Goal: Task Accomplishment & Management: Use online tool/utility

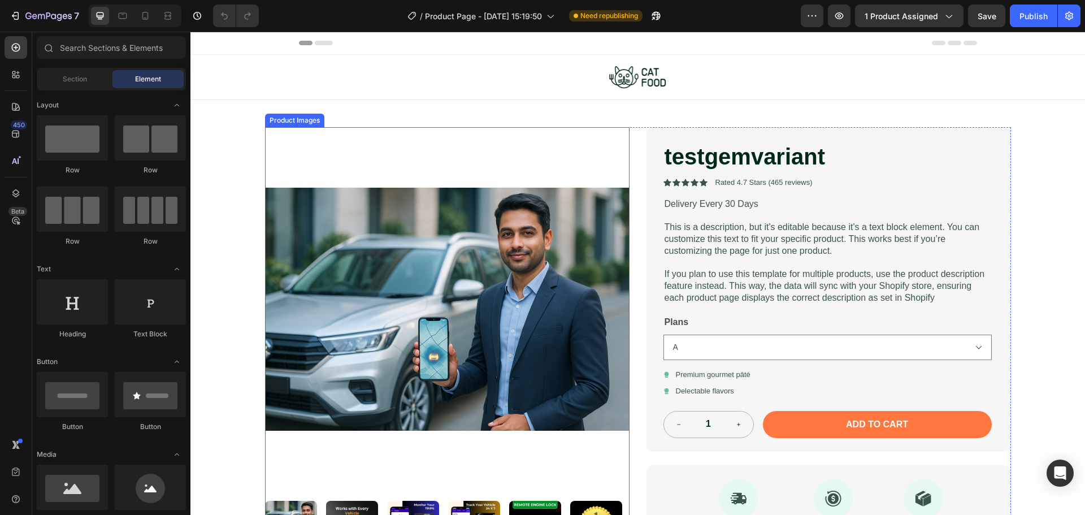
click at [476, 257] on img at bounding box center [447, 309] width 365 height 365
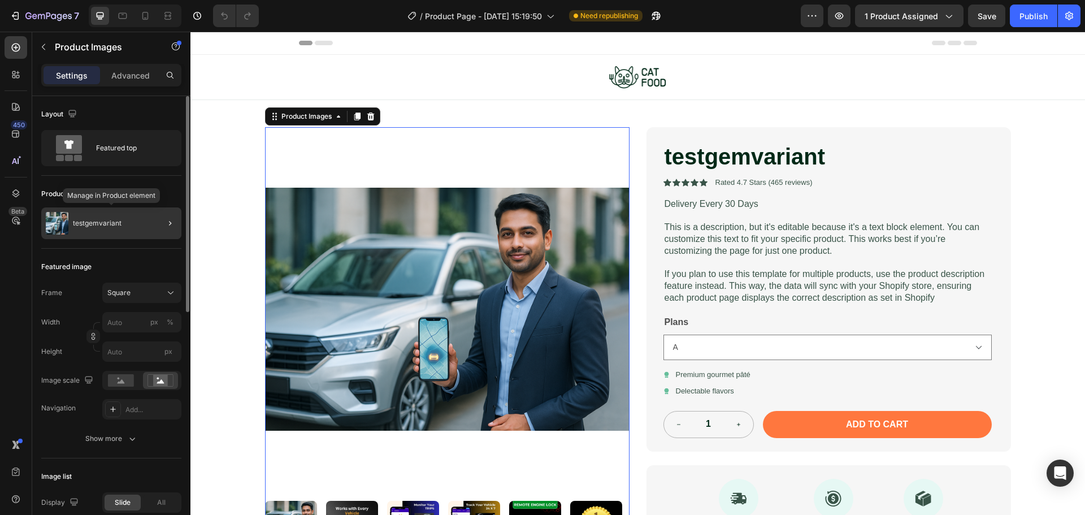
click at [89, 223] on p "testgemvariant" at bounding box center [97, 223] width 49 height 8
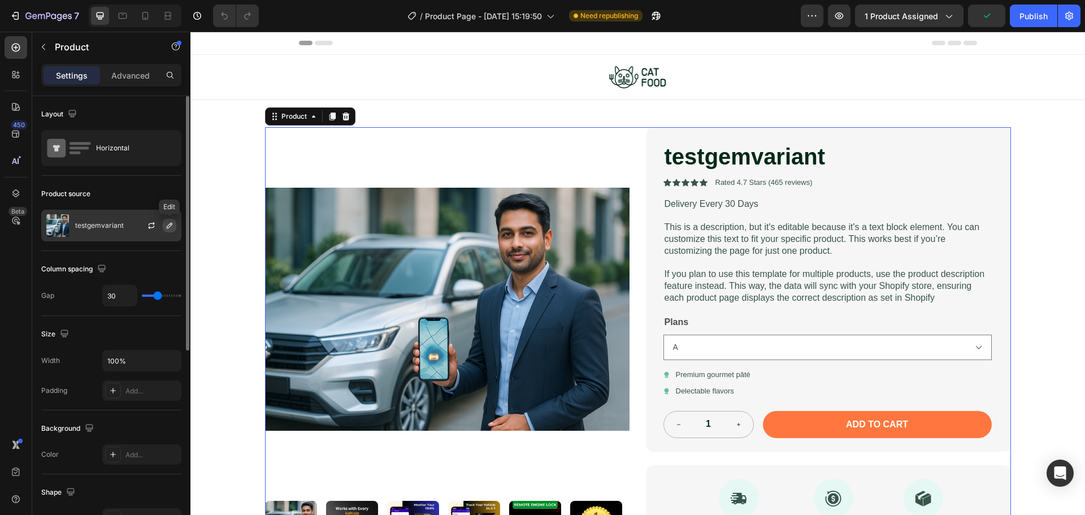
click at [167, 224] on icon "button" at bounding box center [169, 225] width 9 height 9
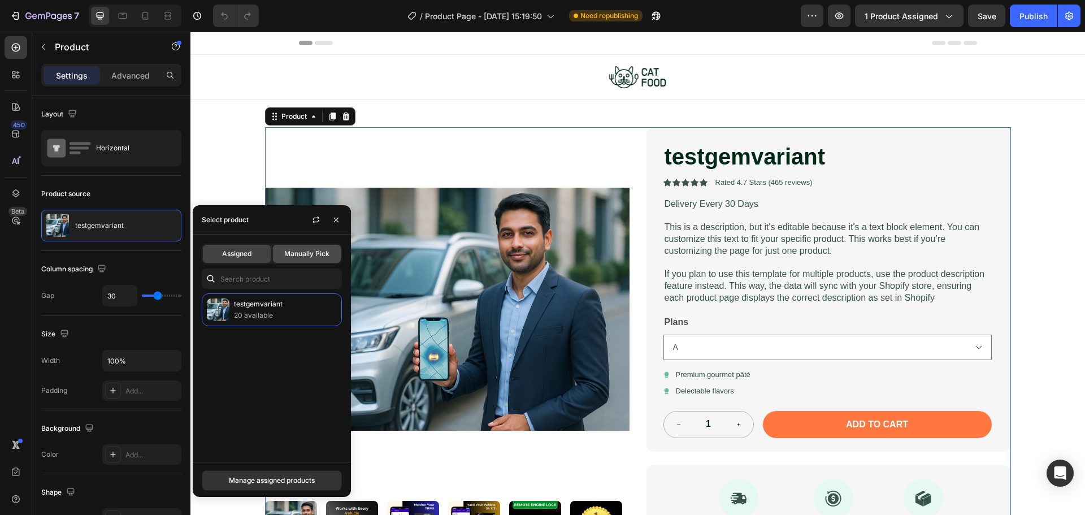
click at [316, 253] on span "Manually Pick" at bounding box center [306, 254] width 45 height 10
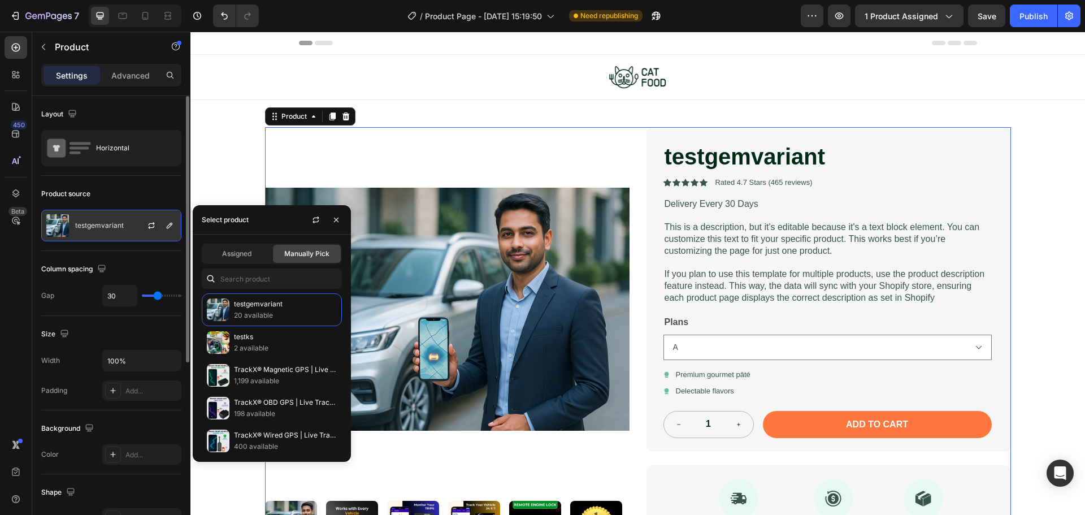
click at [106, 227] on p "testgemvariant" at bounding box center [99, 226] width 49 height 8
click at [150, 227] on icon "button" at bounding box center [151, 225] width 9 height 9
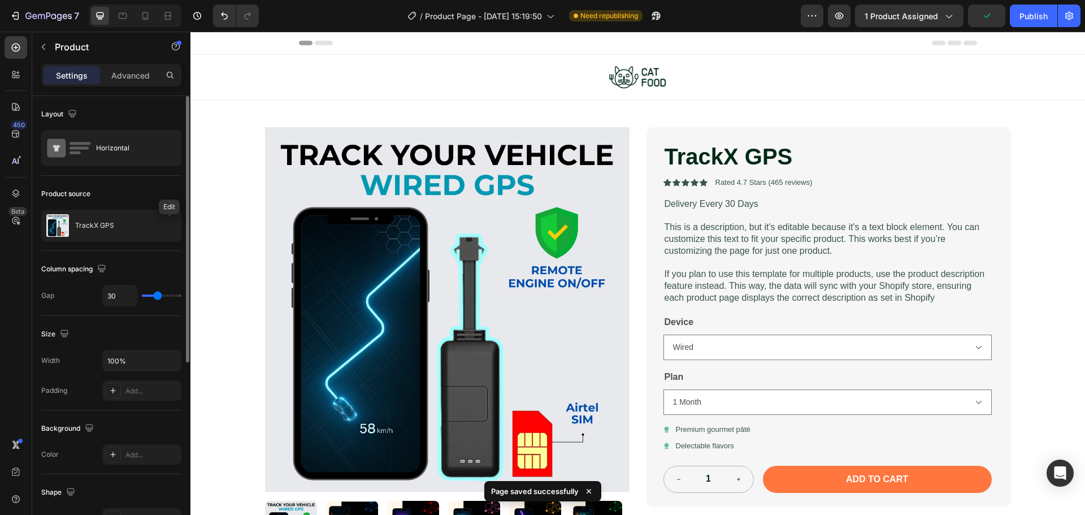
click at [0, 0] on icon "button" at bounding box center [0, 0] width 0 height 0
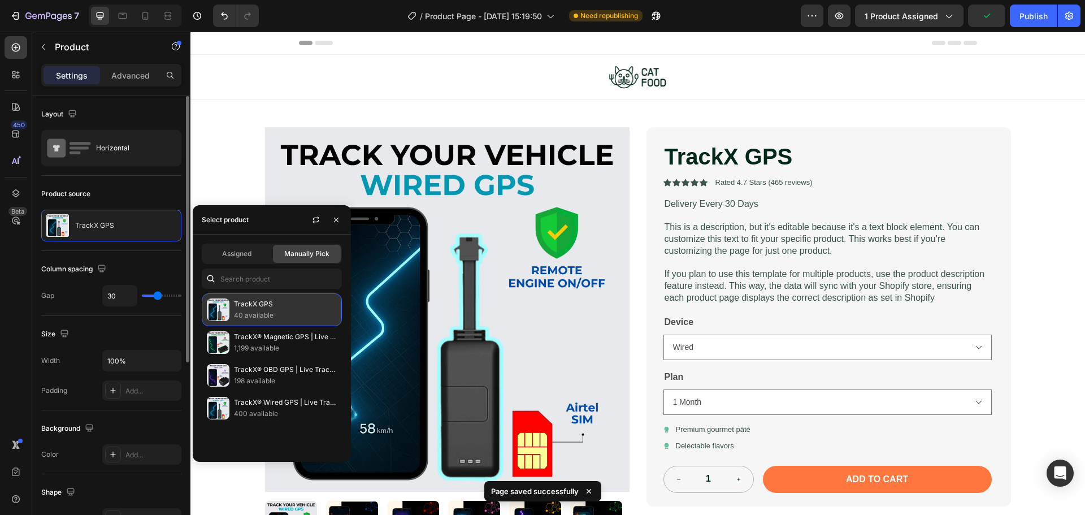
click at [286, 306] on p "TrackX GPS" at bounding box center [285, 303] width 103 height 11
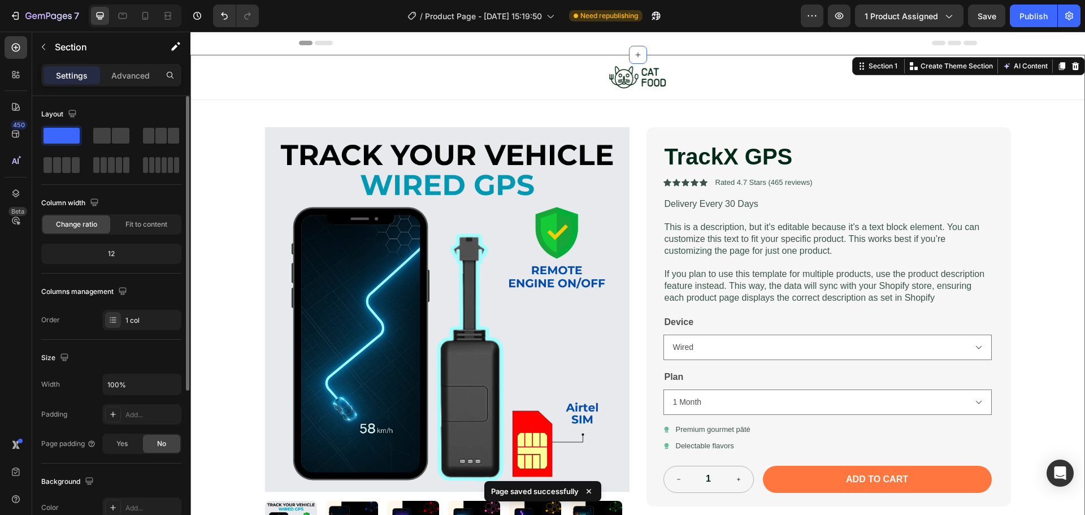
click at [243, 172] on div "Image Row Product Images TrackX GPS Product Title Icon Icon Icon Icon Icon Icon…" at bounding box center [637, 397] width 895 height 685
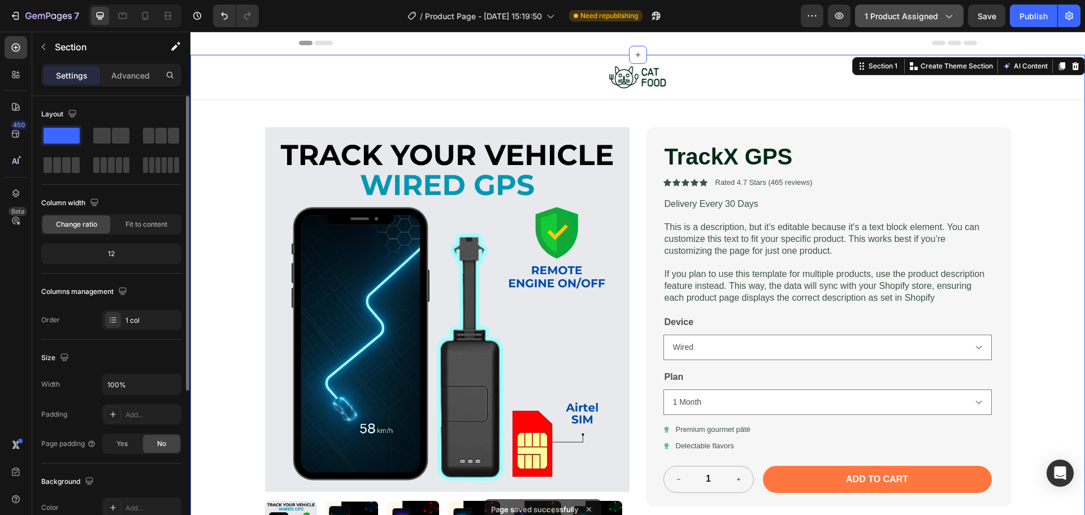
click at [949, 9] on button "1 product assigned" at bounding box center [909, 16] width 109 height 23
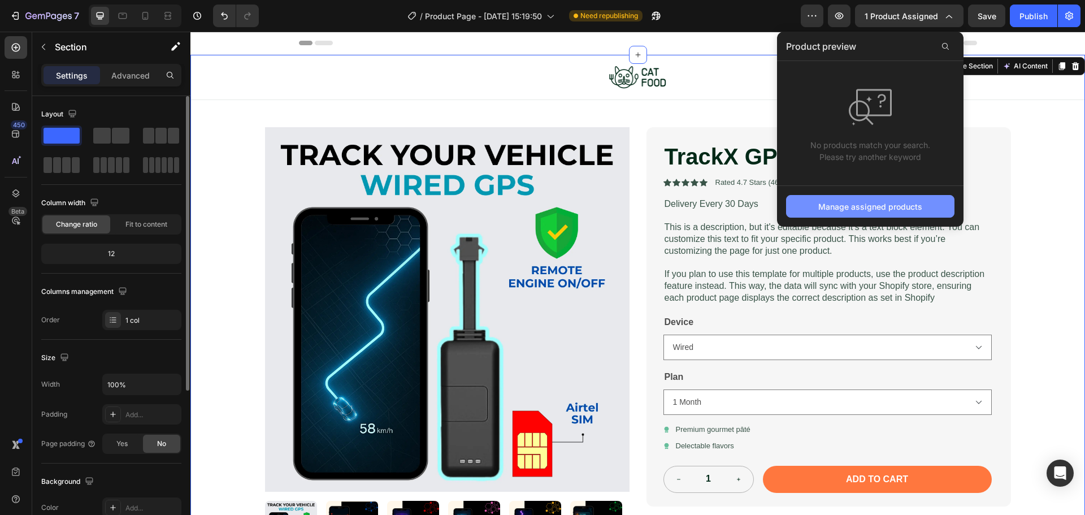
click at [858, 198] on button "Manage assigned products" at bounding box center [870, 206] width 168 height 23
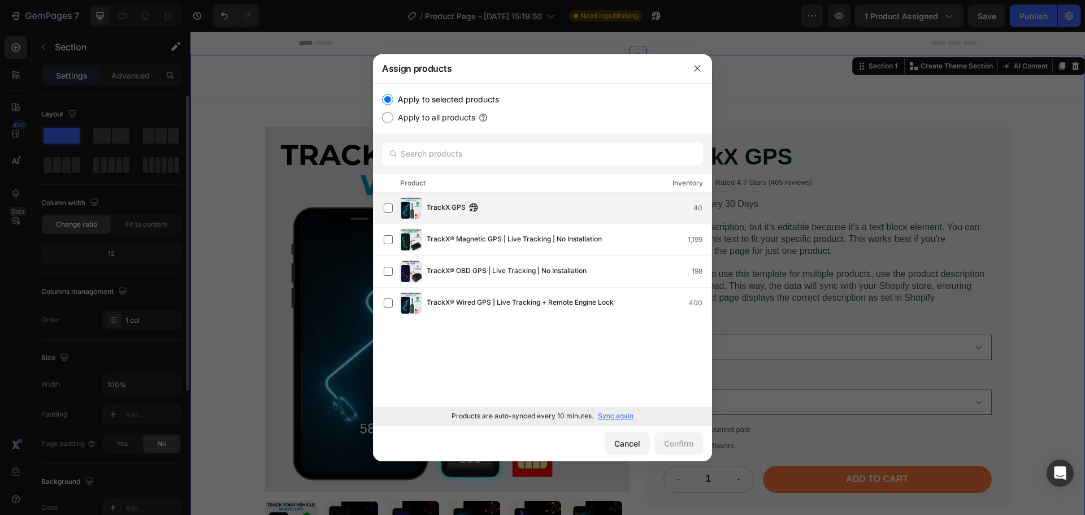
click at [496, 210] on div "TrackX GPS 40" at bounding box center [569, 208] width 285 height 12
click at [691, 451] on button "Confirm" at bounding box center [678, 443] width 49 height 23
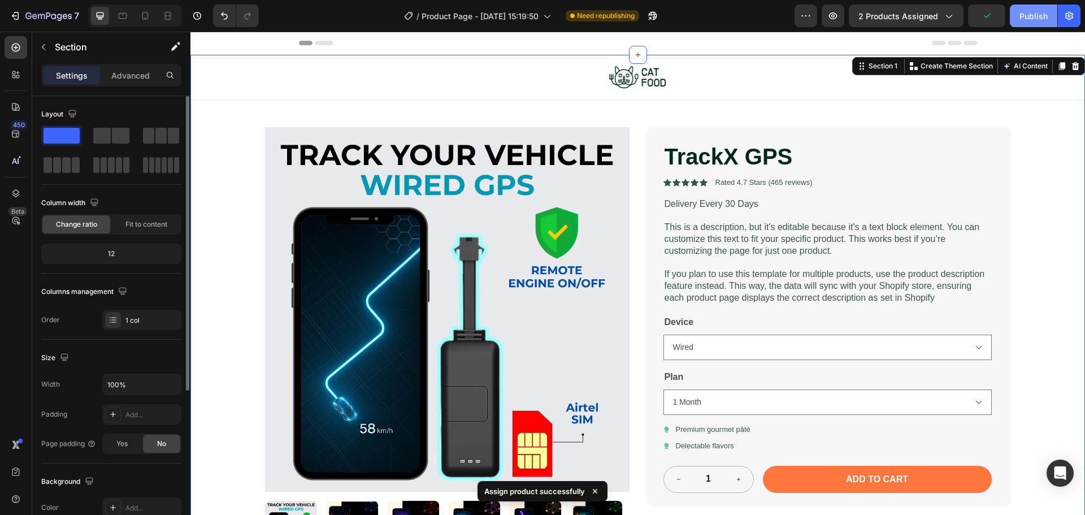
click at [1017, 20] on button "Publish" at bounding box center [1033, 16] width 47 height 23
click at [927, 20] on span "2 products assigned" at bounding box center [898, 16] width 80 height 12
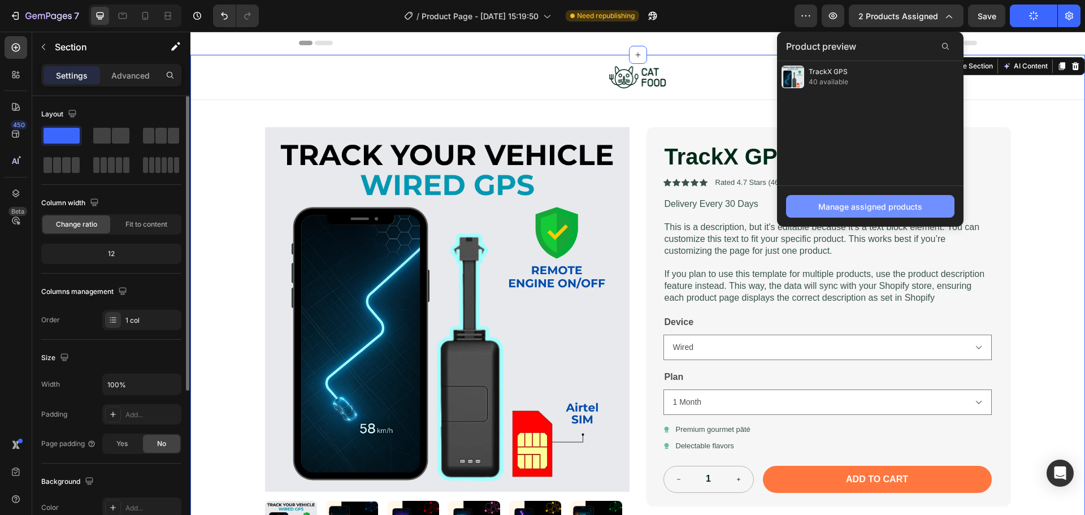
click at [866, 204] on div "Manage assigned products" at bounding box center [870, 207] width 104 height 12
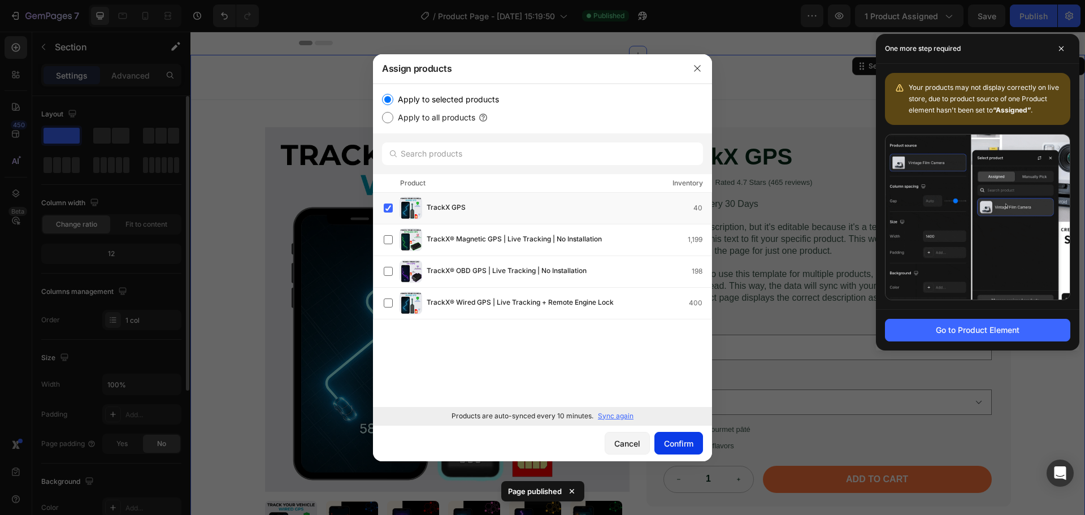
click at [674, 444] on div "Confirm" at bounding box center [678, 443] width 29 height 12
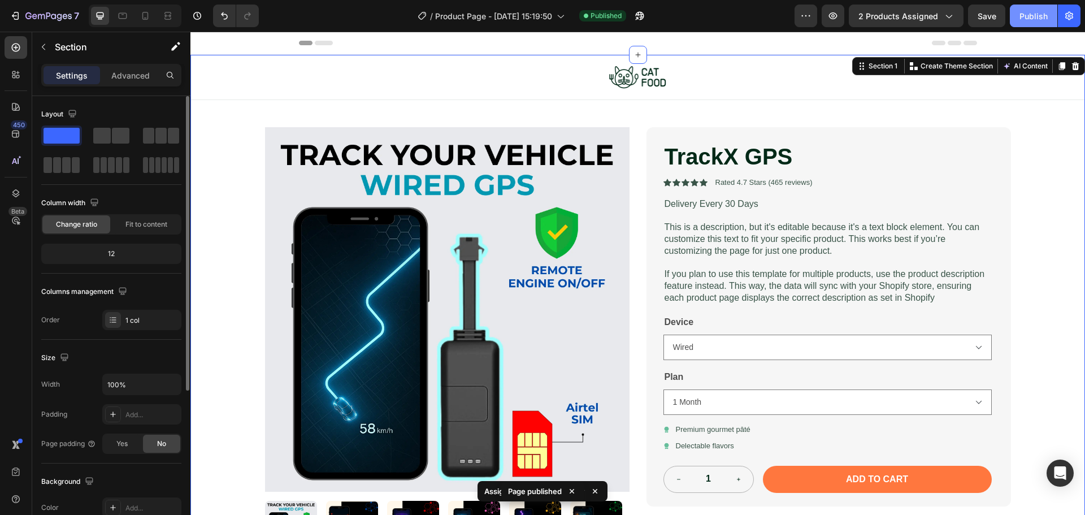
click at [1042, 10] on div "Publish" at bounding box center [1034, 16] width 28 height 12
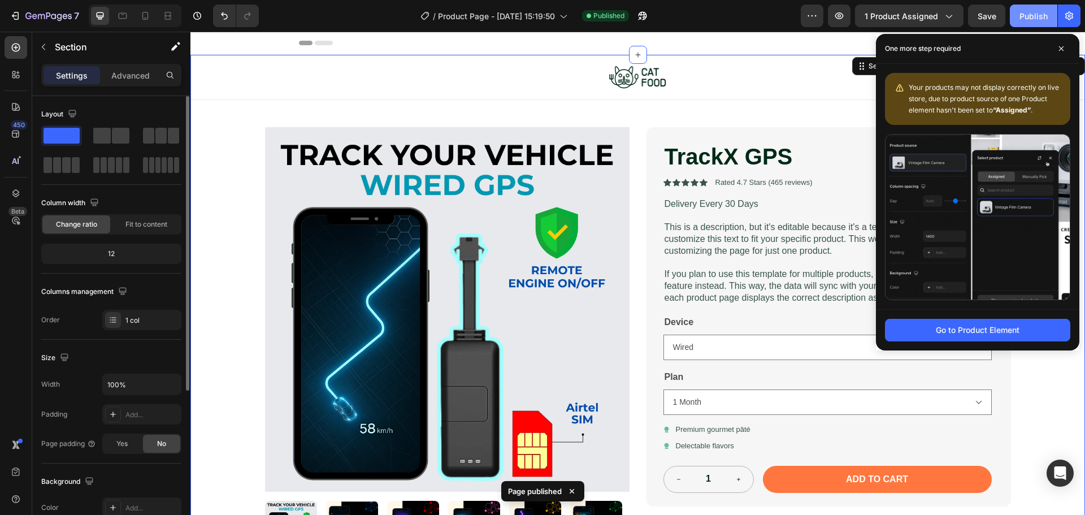
click at [1042, 10] on div "Publish" at bounding box center [1034, 16] width 28 height 12
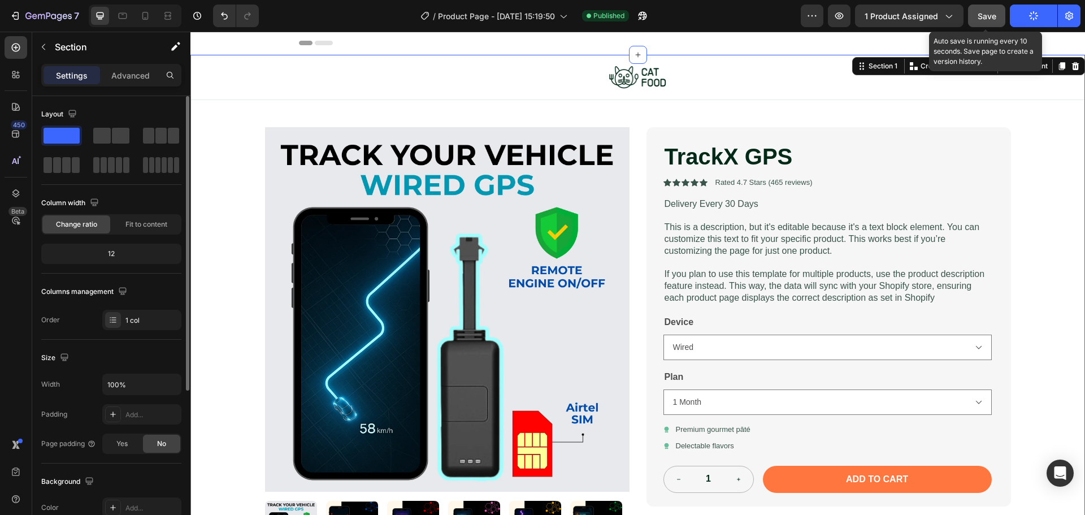
click at [1002, 18] on button "Save" at bounding box center [986, 16] width 37 height 23
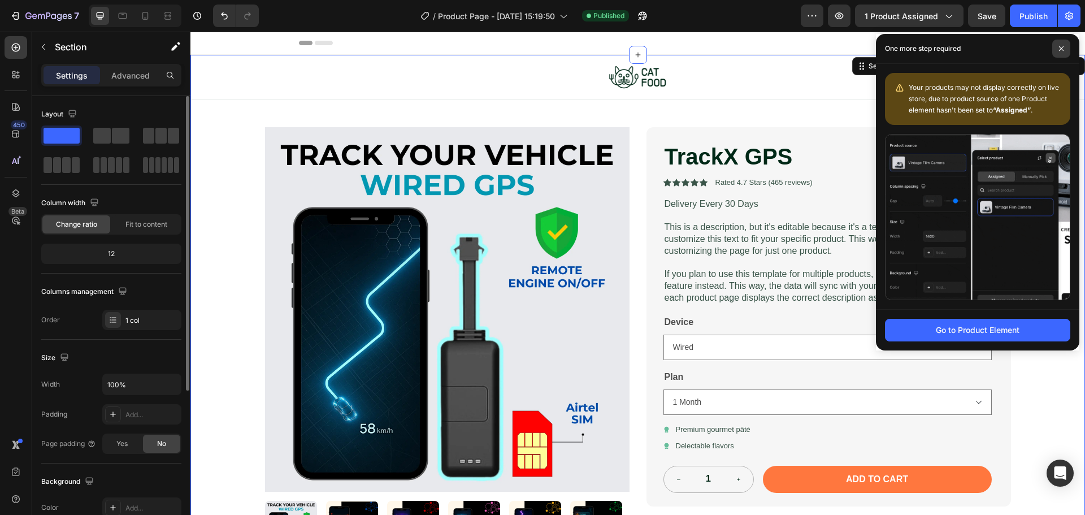
click at [1055, 44] on span at bounding box center [1061, 49] width 18 height 18
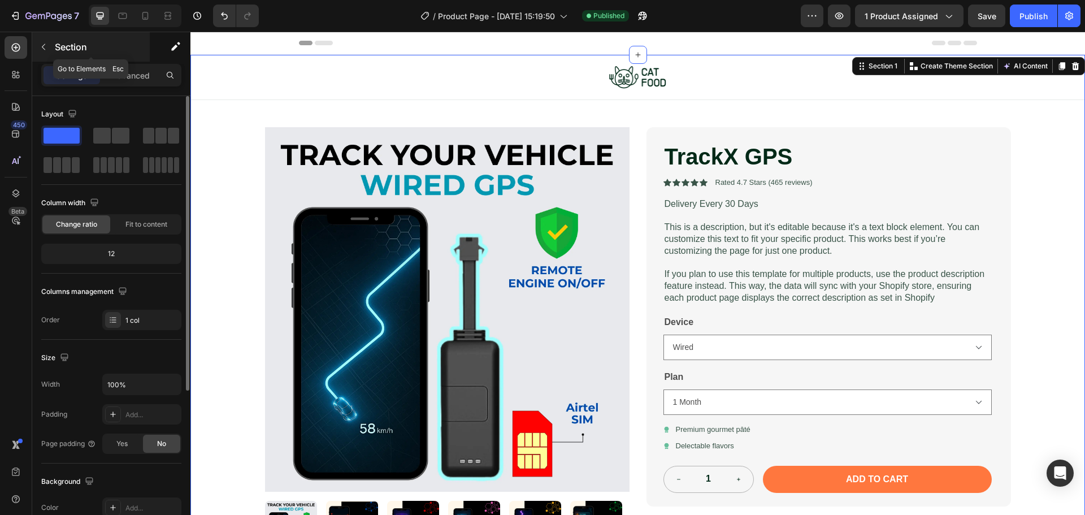
click at [46, 47] on icon "button" at bounding box center [43, 46] width 9 height 9
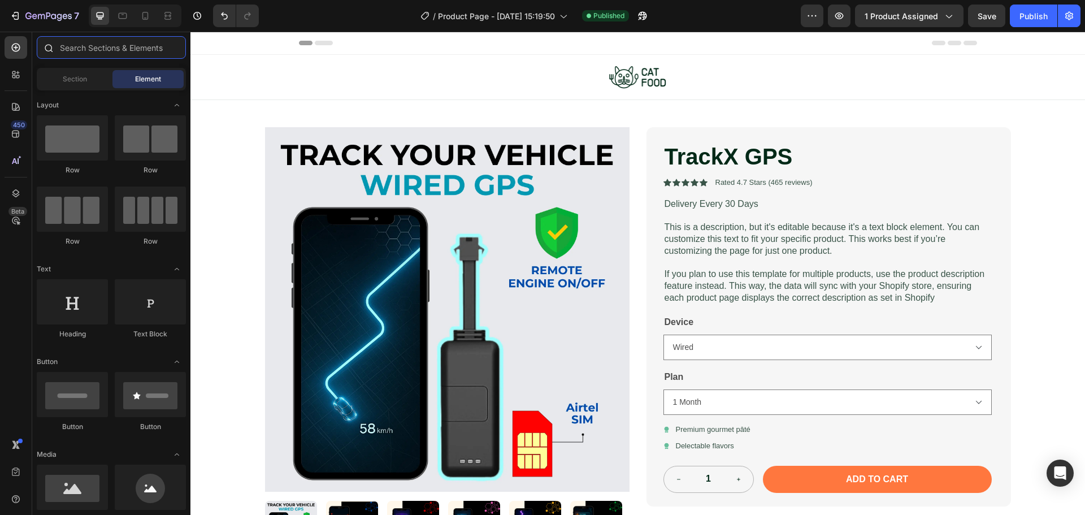
click at [145, 53] on input "text" at bounding box center [111, 47] width 149 height 23
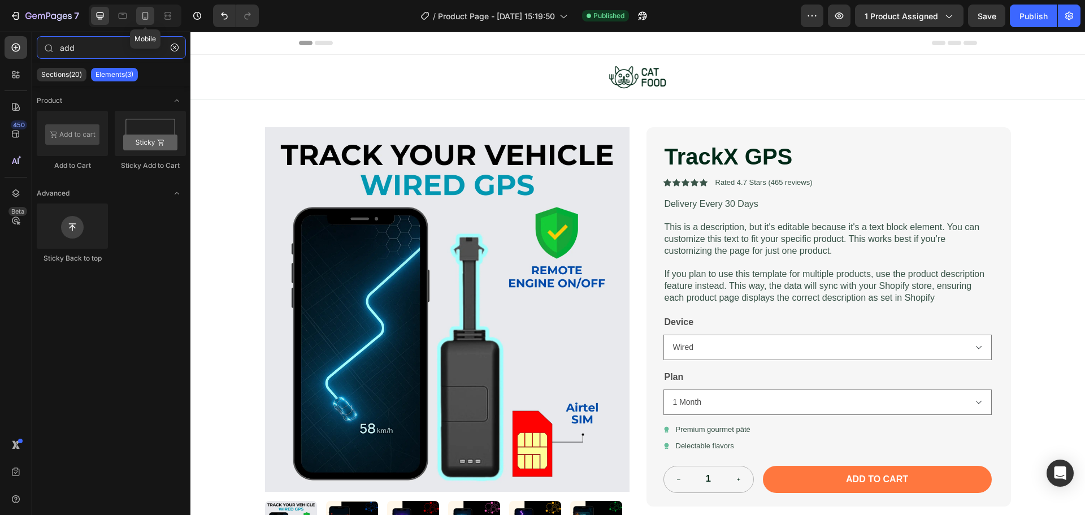
type input "add"
click at [149, 16] on icon at bounding box center [145, 15] width 11 height 11
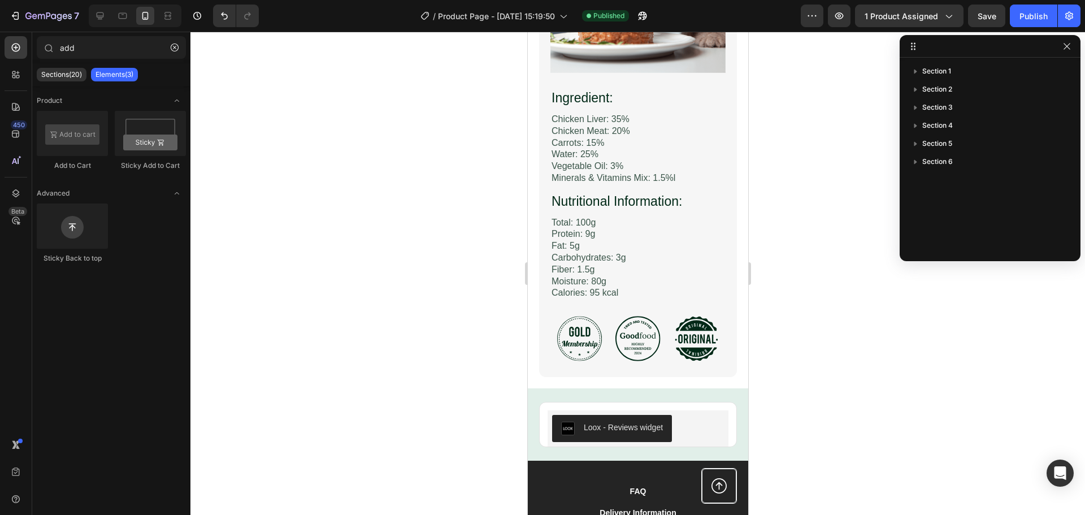
scroll to position [2417, 0]
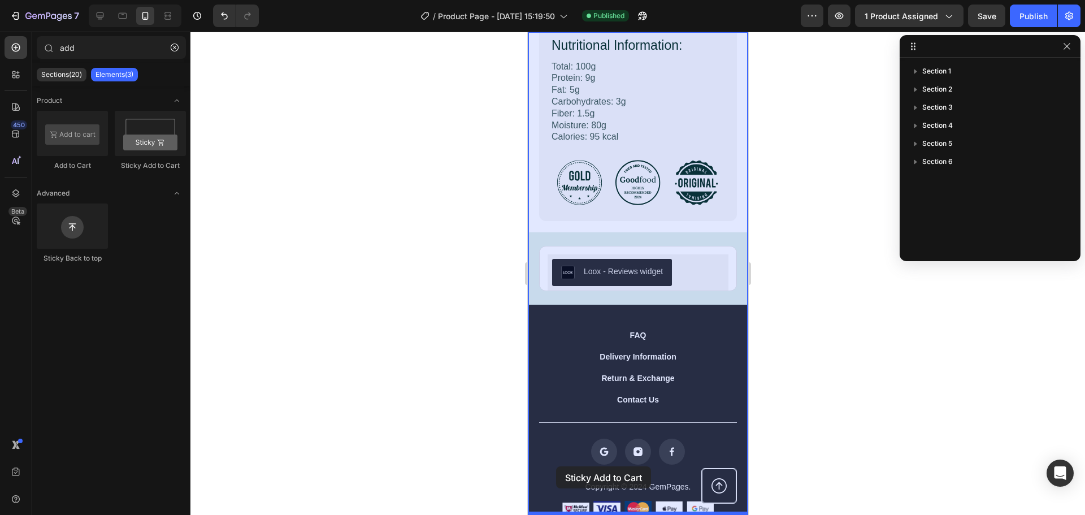
drag, startPoint x: 661, startPoint y: 157, endPoint x: 556, endPoint y: 466, distance: 327.2
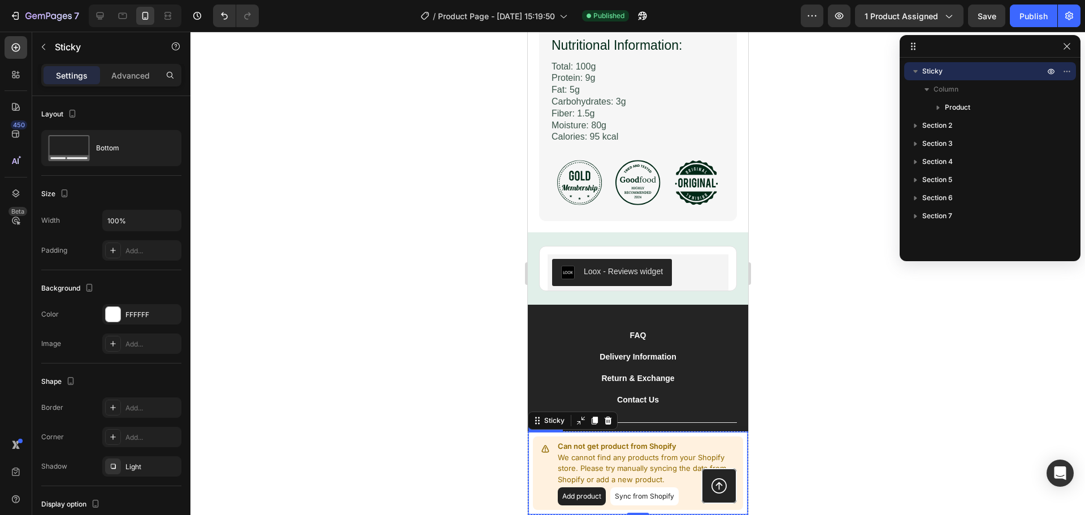
click at [654, 498] on button "Sync from Shopify" at bounding box center [644, 496] width 68 height 18
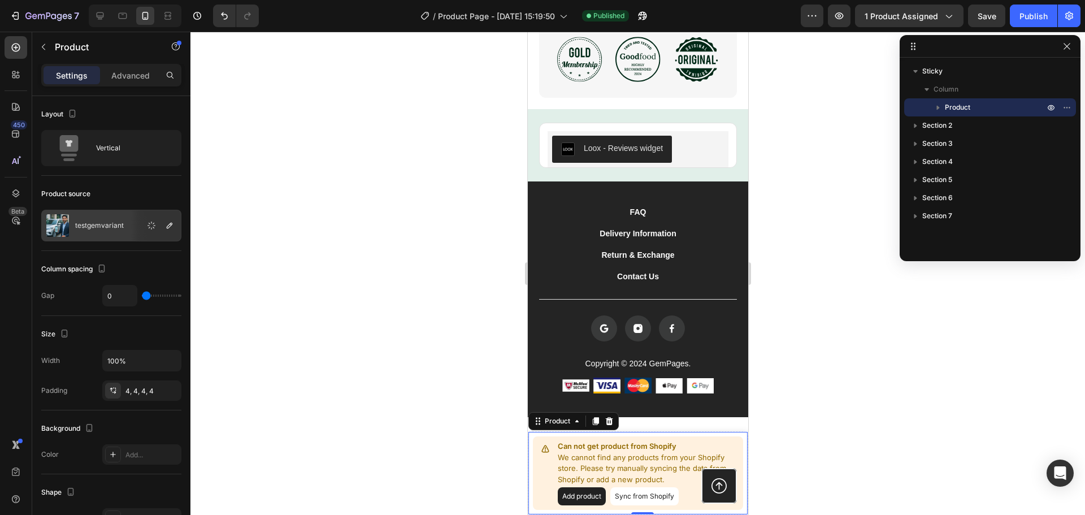
scroll to position [2674, 0]
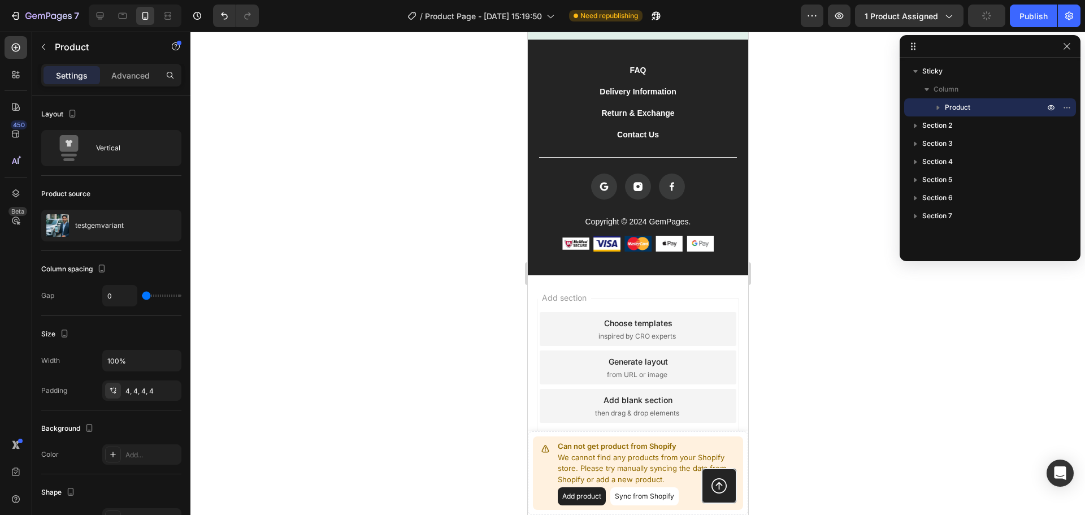
click at [576, 500] on button "Add product" at bounding box center [581, 496] width 48 height 18
click at [107, 18] on div at bounding box center [100, 16] width 18 height 18
type input "8"
type input "1200"
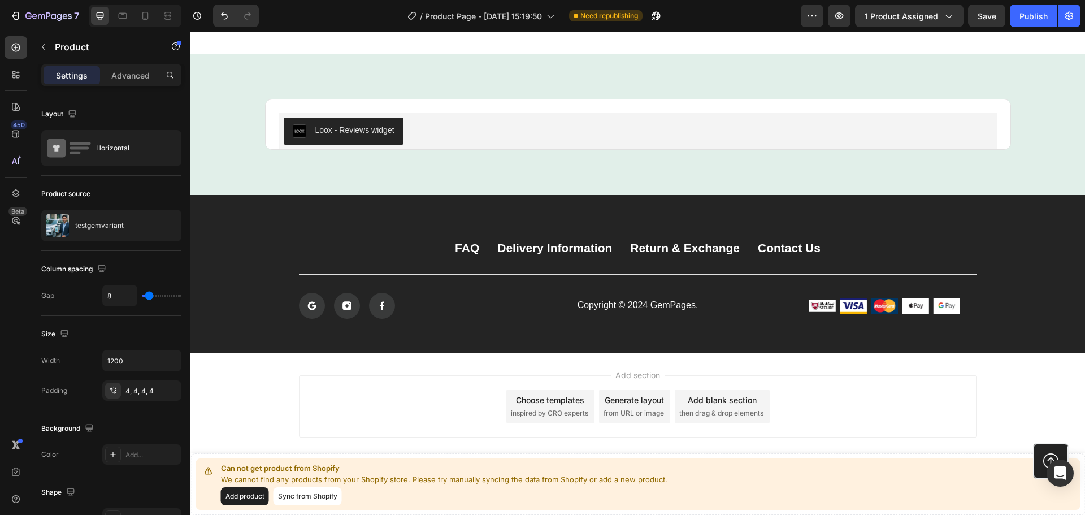
scroll to position [2497, 0]
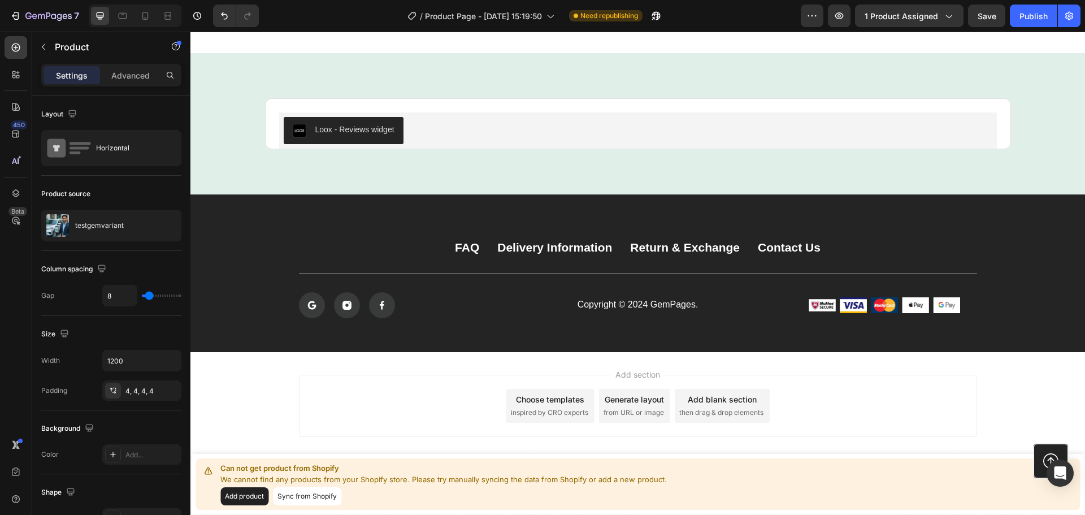
click at [323, 500] on button "Sync from Shopify" at bounding box center [307, 496] width 68 height 18
click at [171, 226] on icon "button" at bounding box center [169, 225] width 9 height 9
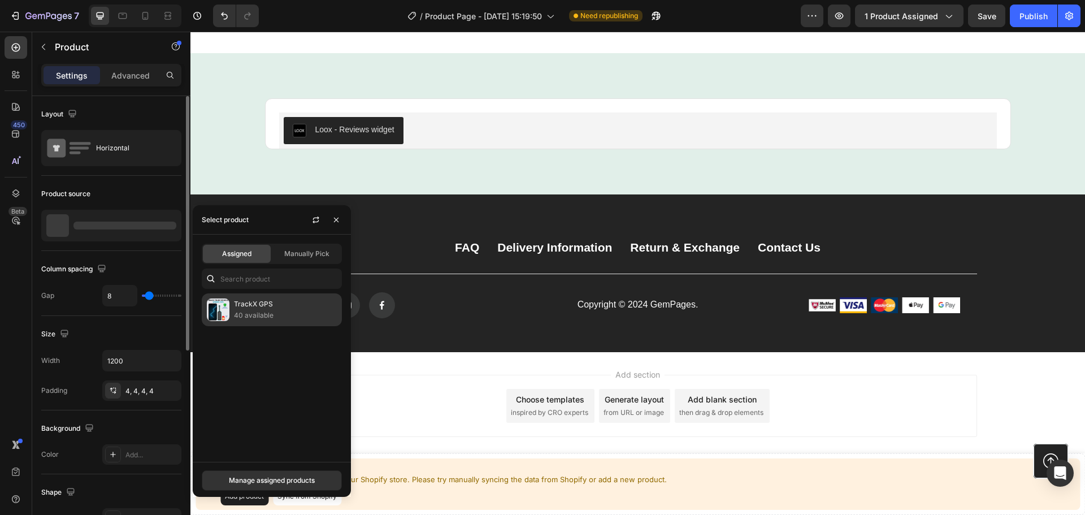
click at [273, 305] on p "TrackX GPS" at bounding box center [285, 303] width 103 height 11
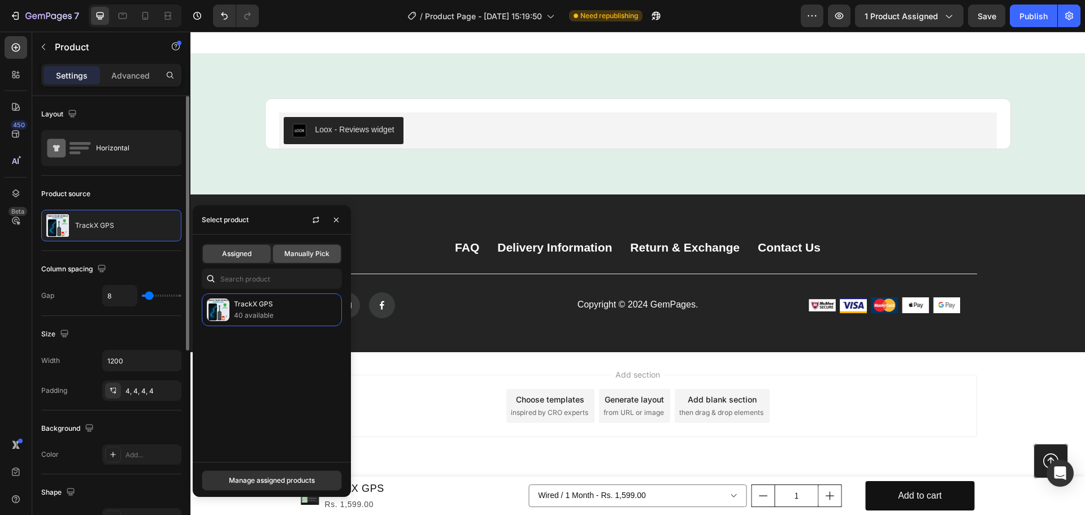
click at [302, 257] on span "Manually Pick" at bounding box center [306, 254] width 45 height 10
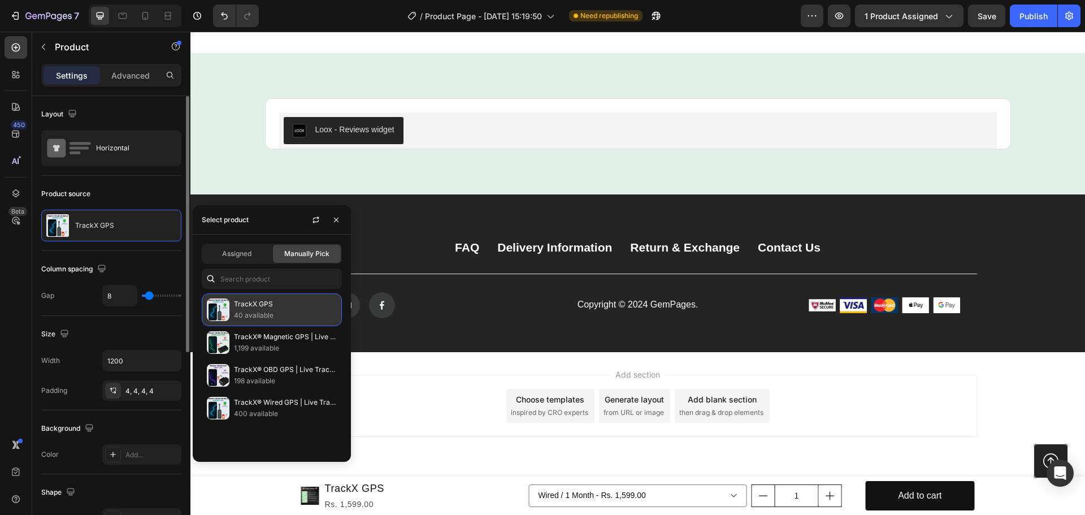
click at [255, 317] on p "40 available" at bounding box center [285, 315] width 103 height 11
click at [339, 222] on icon "button" at bounding box center [336, 219] width 9 height 9
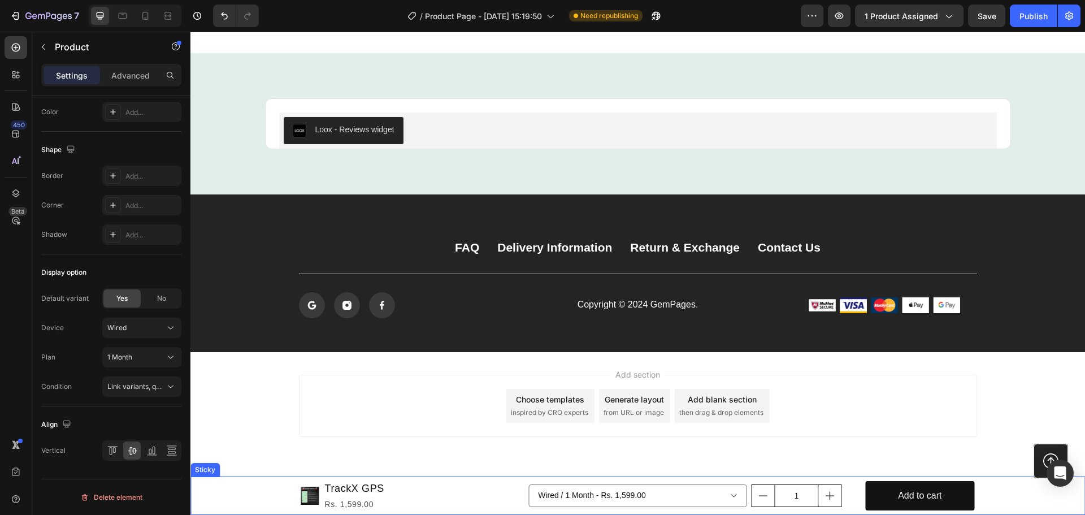
scroll to position [80, 0]
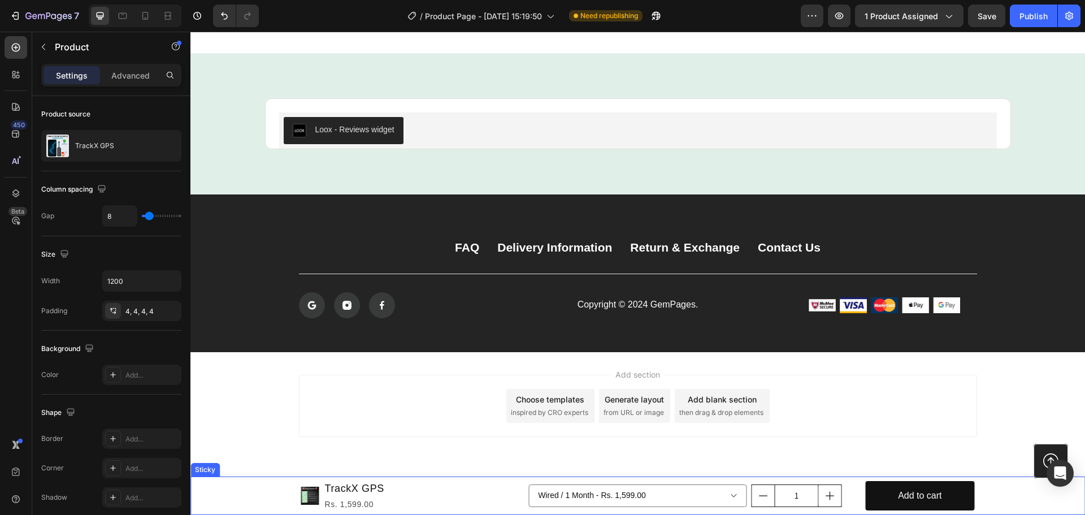
click at [241, 500] on div "Product Images TrackX GPS Product Title Rs. 1,599.00 Product Price Product Pric…" at bounding box center [637, 495] width 895 height 38
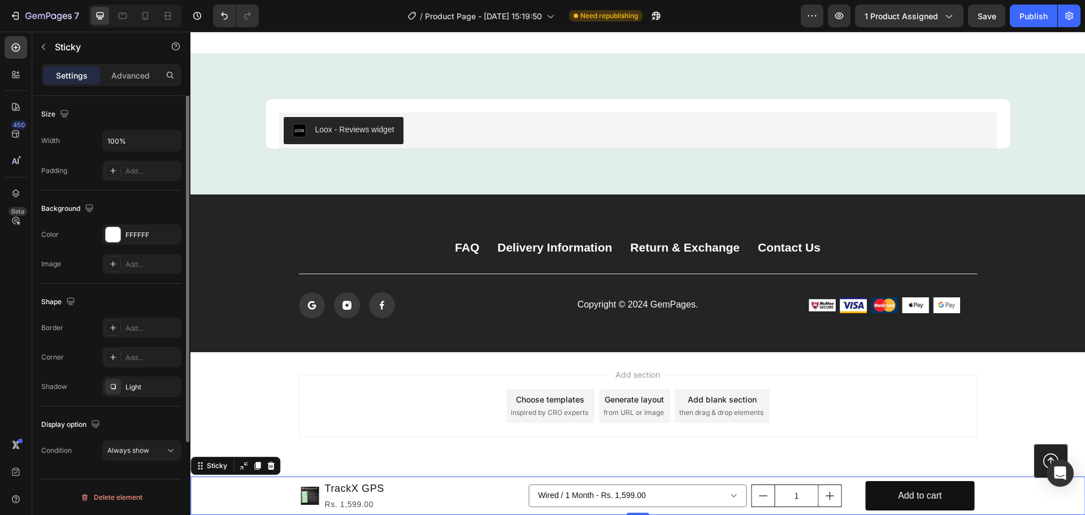
scroll to position [0, 0]
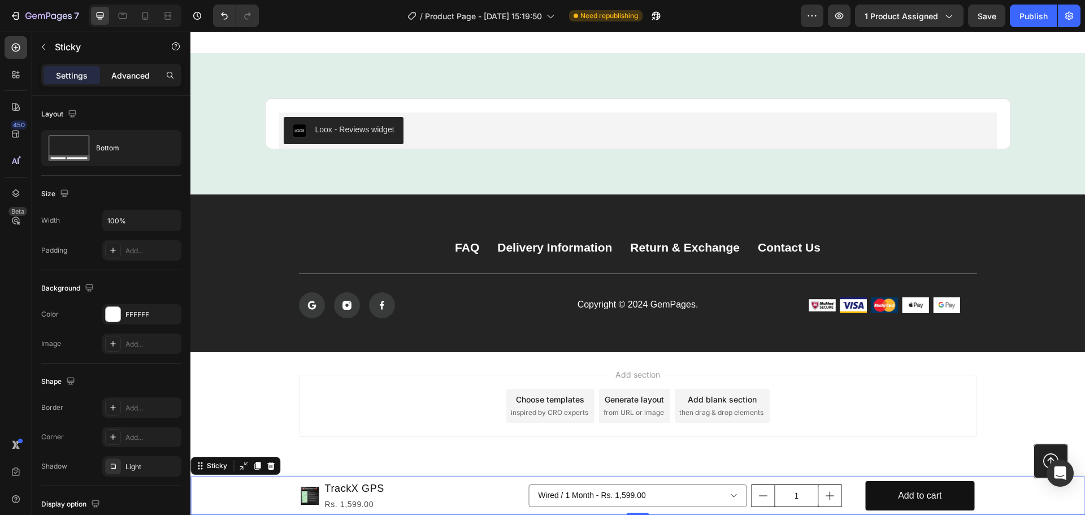
click at [128, 83] on div "Advanced" at bounding box center [130, 75] width 57 height 18
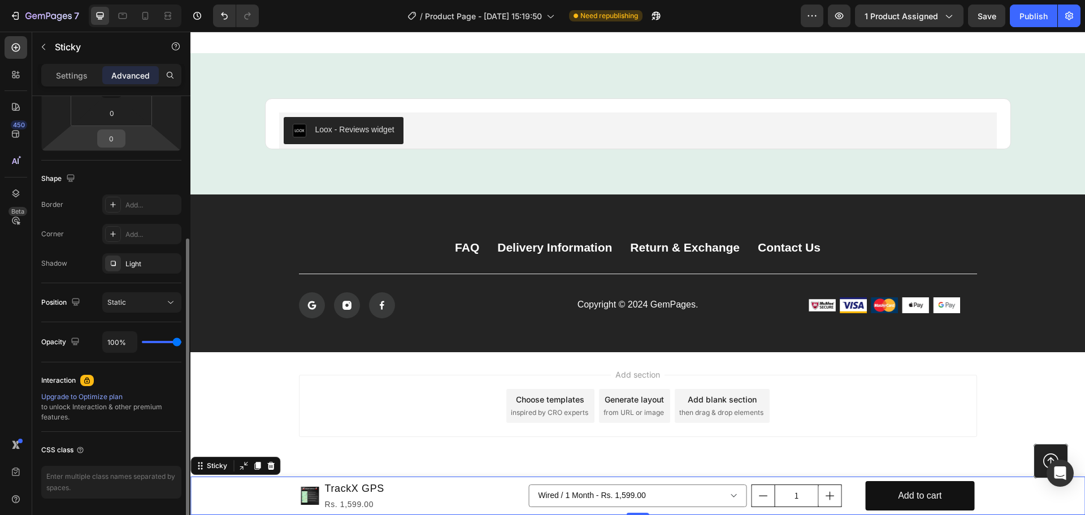
scroll to position [264, 0]
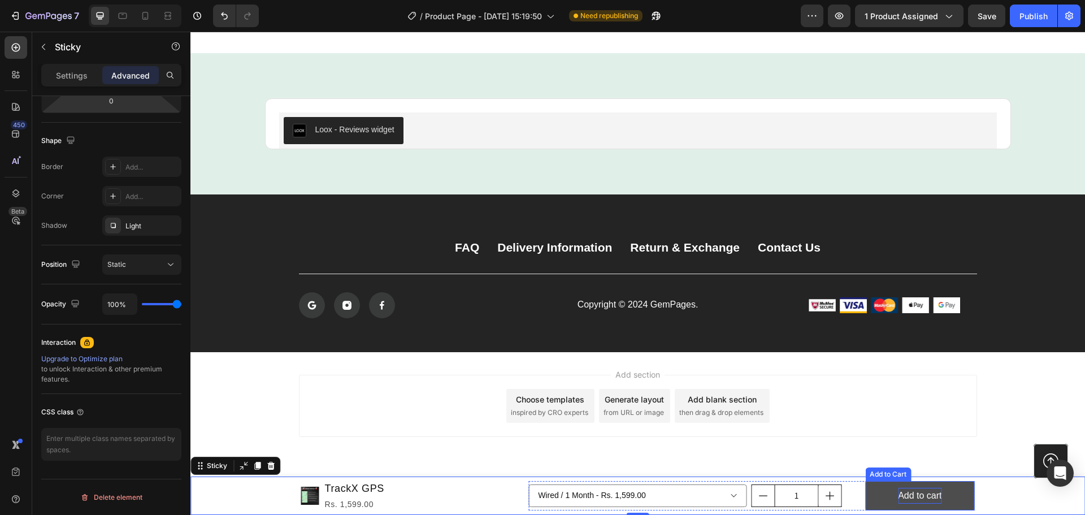
click at [898, 497] on div "Add to cart" at bounding box center [920, 496] width 44 height 16
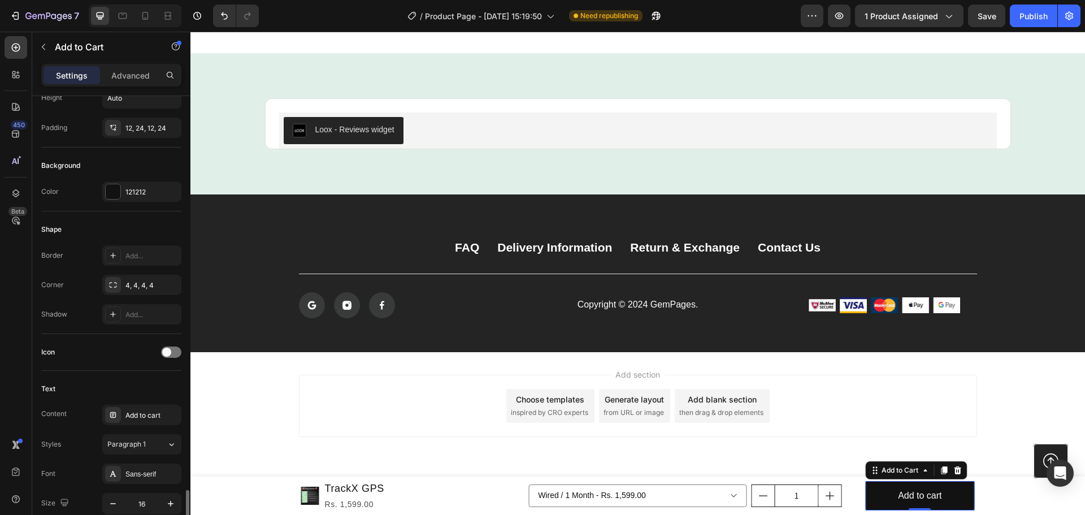
scroll to position [452, 0]
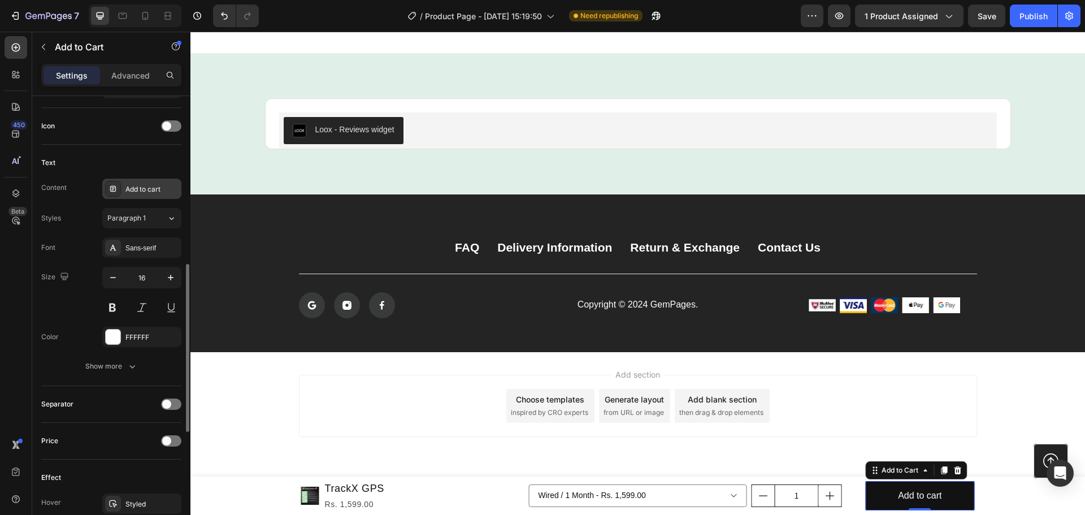
click at [144, 186] on div "Add to cart" at bounding box center [151, 189] width 53 height 10
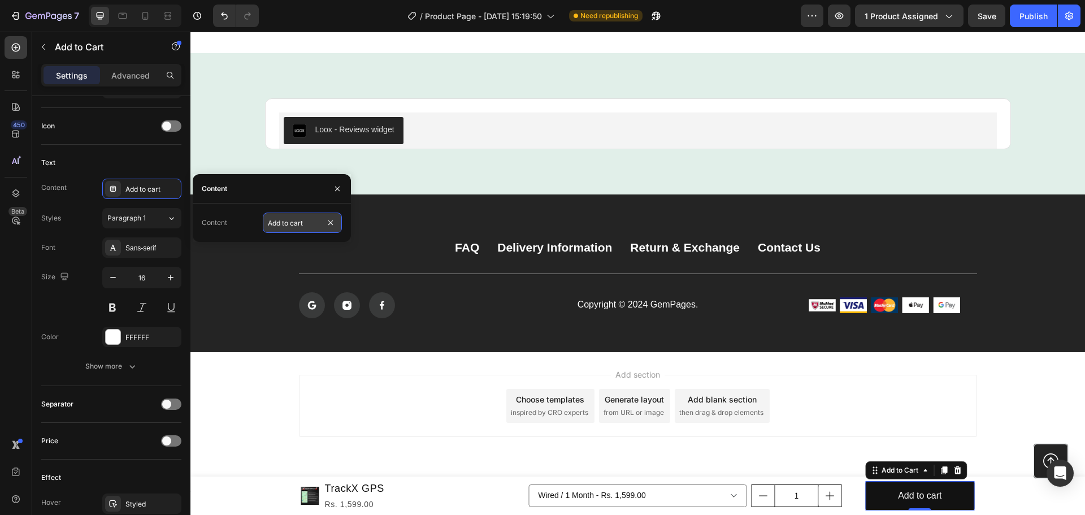
click at [313, 222] on input "Add to cart" at bounding box center [302, 223] width 79 height 20
type input "Buy Now"
click at [137, 151] on div "Text Content Buy Now Styles Paragraph 1 Font Sans-serif Size 16 Color FFFFFF Sh…" at bounding box center [111, 265] width 140 height 241
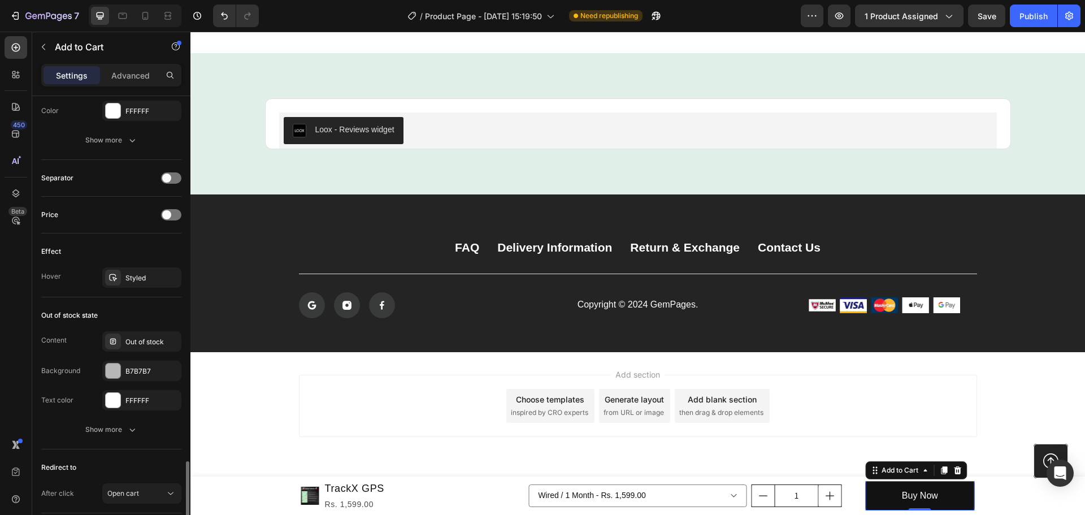
scroll to position [760, 0]
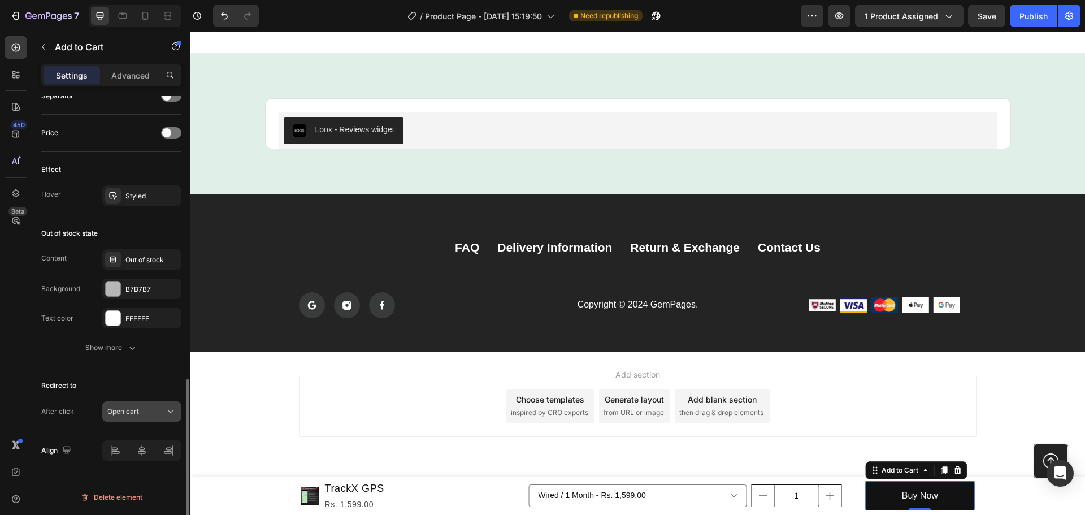
click at [140, 409] on div "Open cart" at bounding box center [136, 411] width 58 height 10
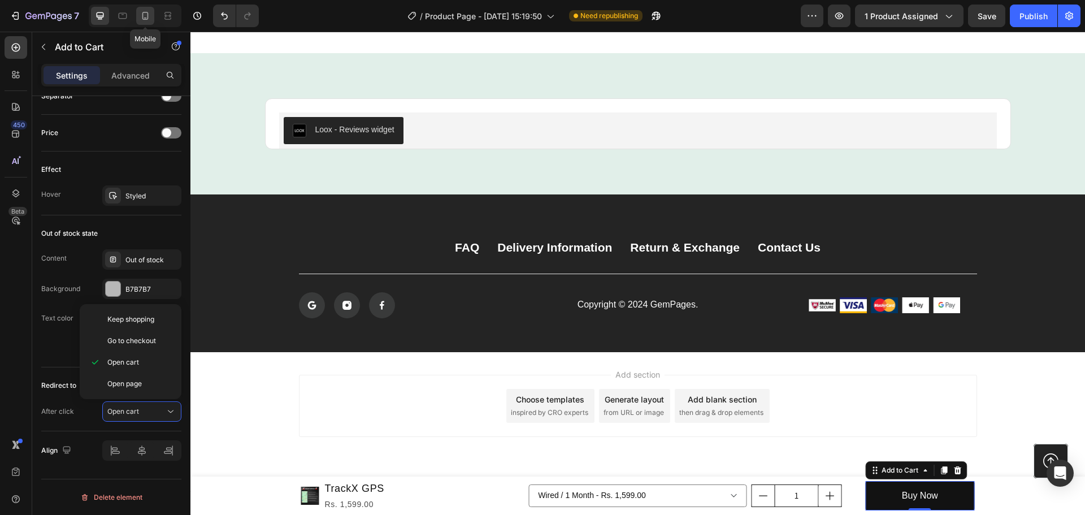
click at [144, 8] on div at bounding box center [145, 16] width 18 height 18
type input "14"
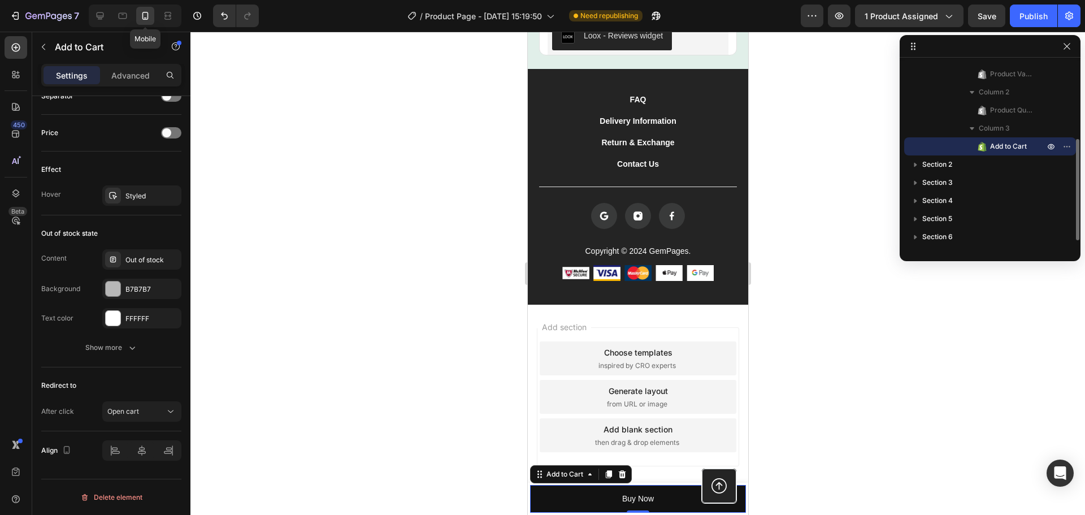
scroll to position [2674, 0]
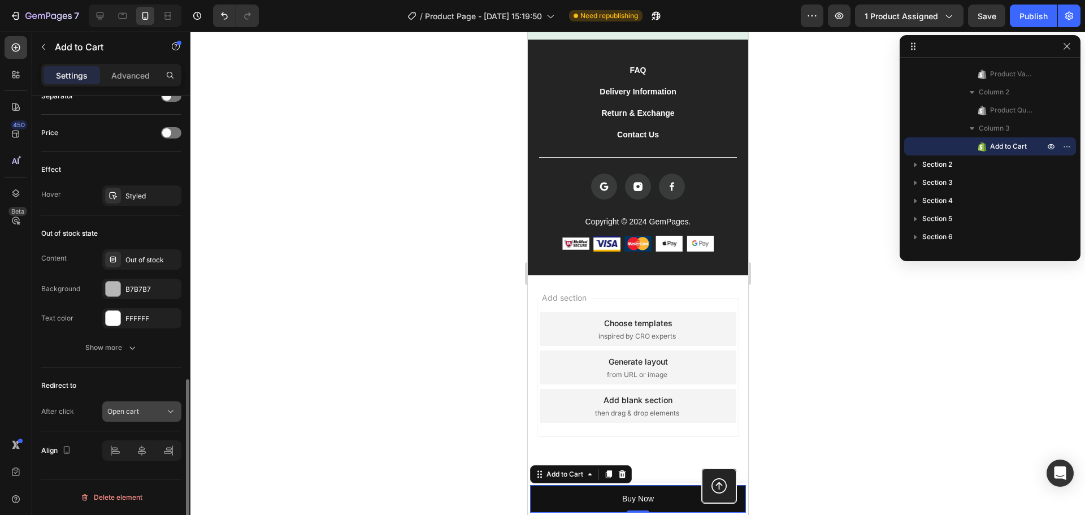
click at [150, 408] on div "Open cart" at bounding box center [136, 411] width 58 height 10
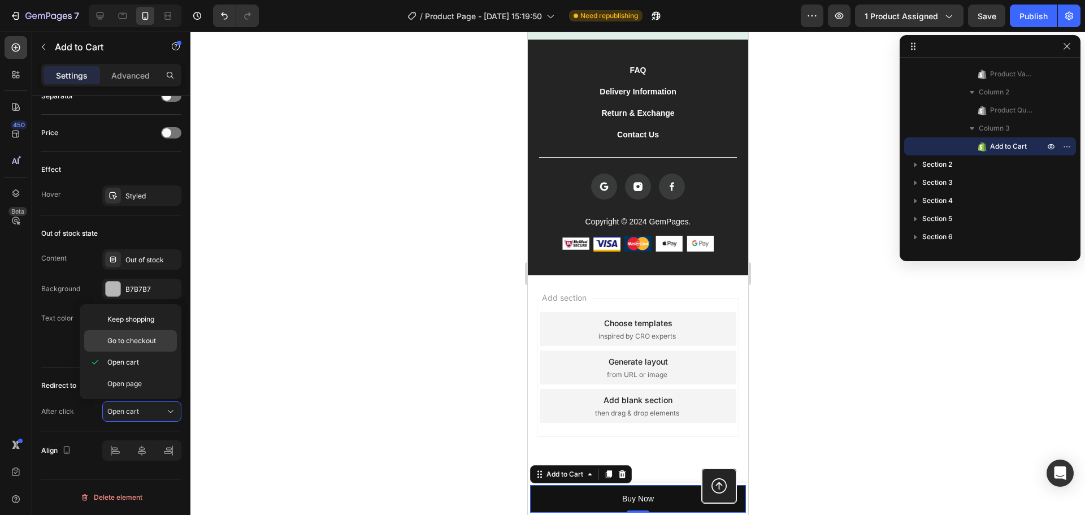
click at [148, 348] on div "Go to checkout" at bounding box center [130, 340] width 93 height 21
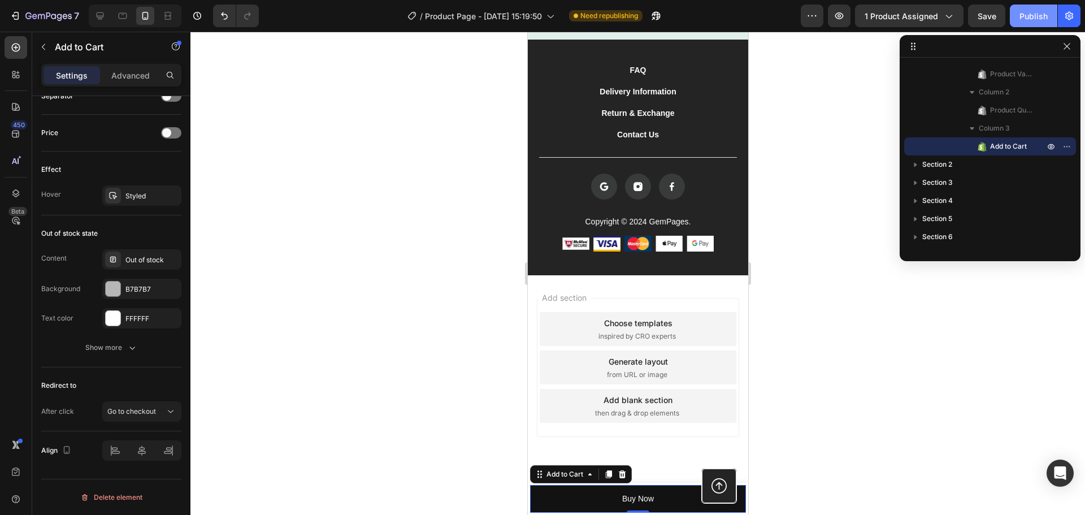
click at [1034, 15] on div "Publish" at bounding box center [1034, 16] width 28 height 12
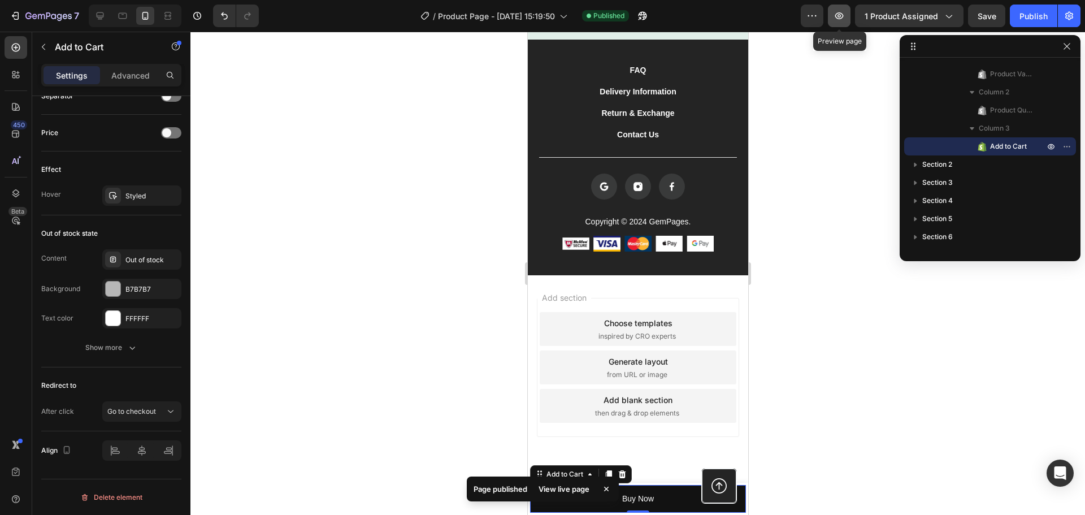
click at [835, 16] on icon "button" at bounding box center [839, 15] width 11 height 11
